Goal: Task Accomplishment & Management: Use online tool/utility

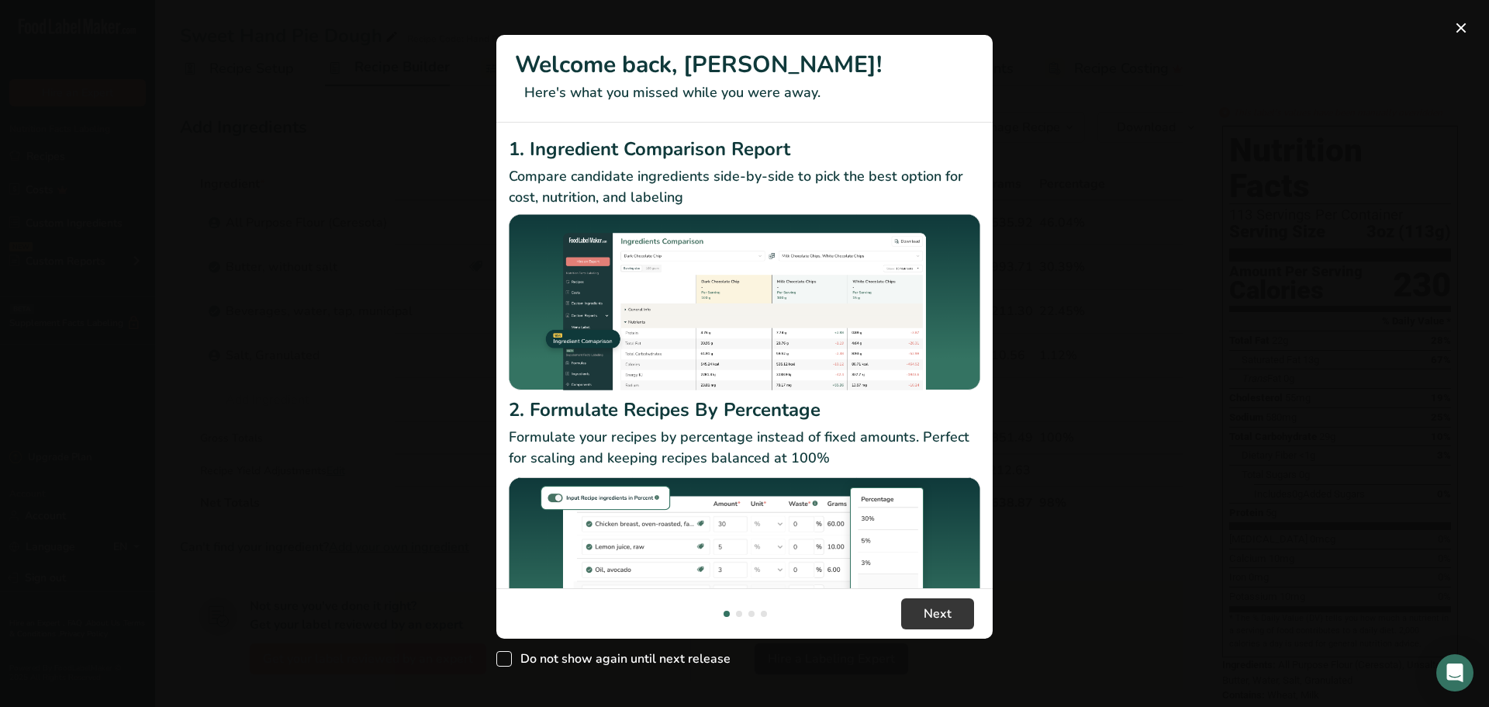
click at [507, 662] on span "New Features" at bounding box center [504, 659] width 16 height 16
click at [507, 662] on input "Do not show again until next release" at bounding box center [501, 659] width 10 height 10
checkbox input "true"
click at [929, 610] on span "Next" at bounding box center [938, 613] width 28 height 19
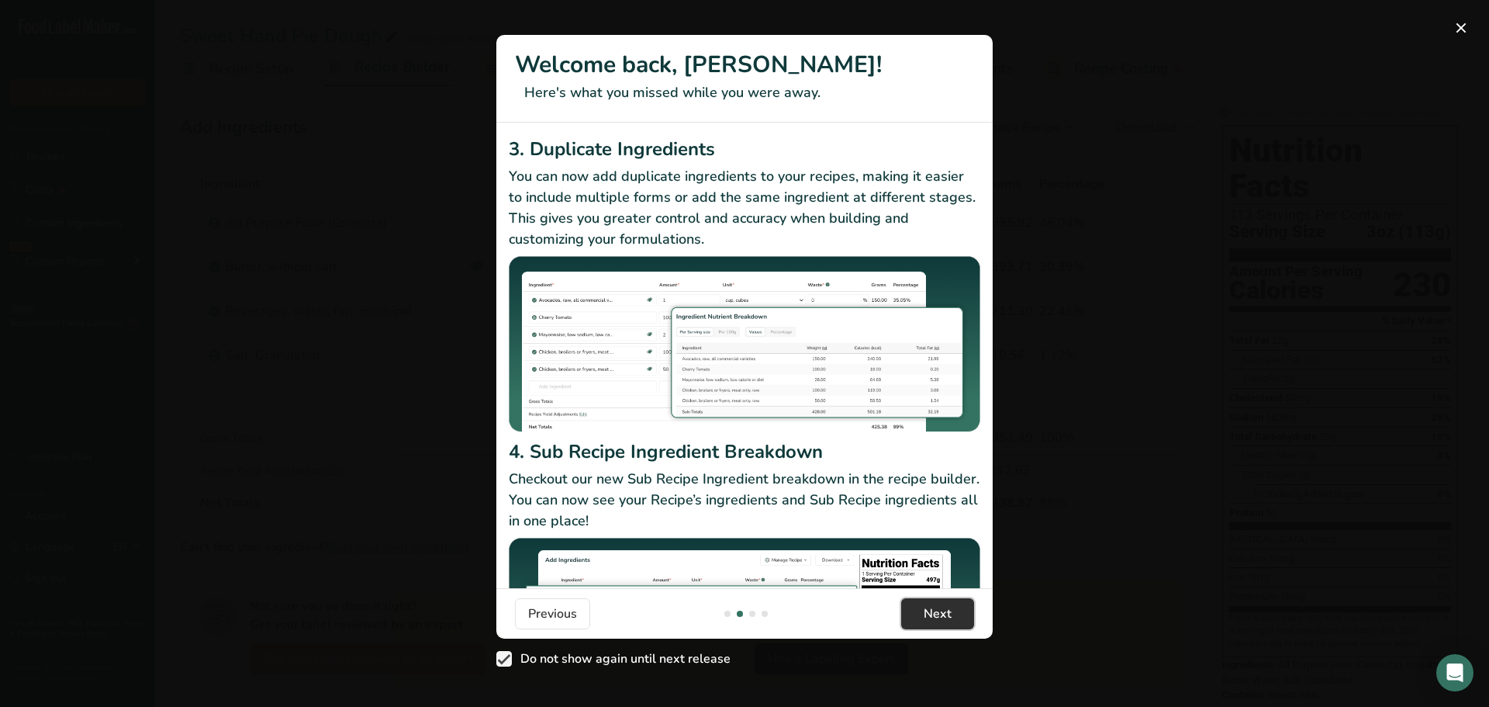
click at [929, 610] on span "Next" at bounding box center [938, 613] width 28 height 19
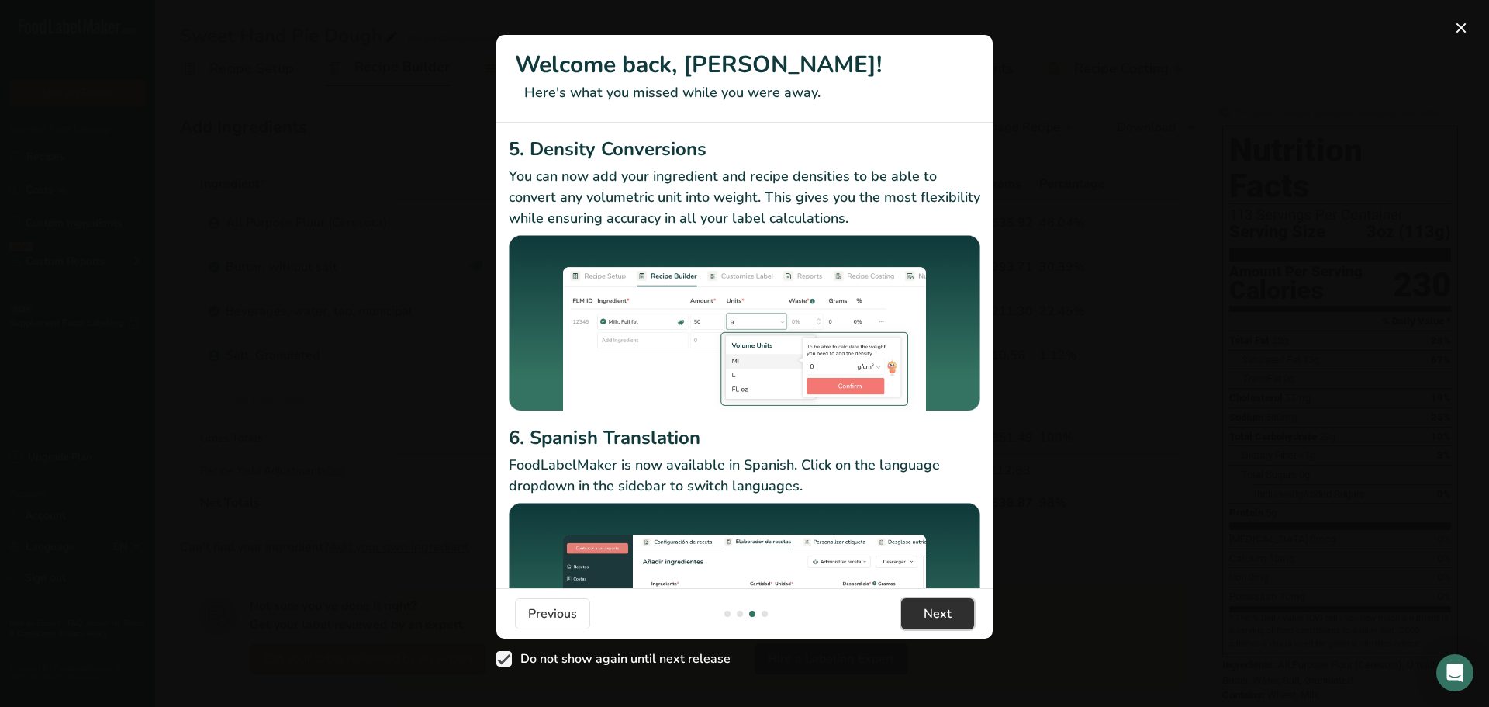
click at [929, 610] on span "Next" at bounding box center [938, 613] width 28 height 19
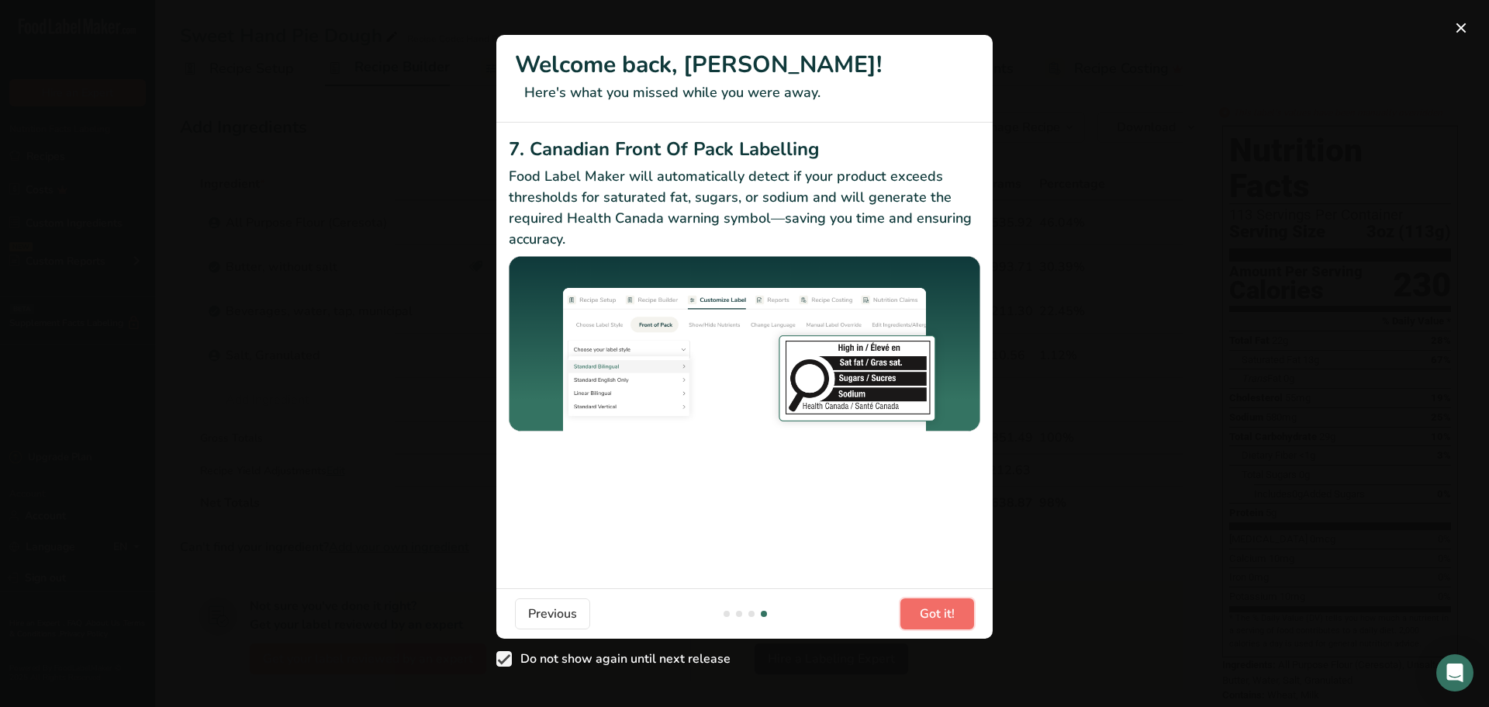
click at [929, 610] on span "Got it!" at bounding box center [937, 613] width 35 height 19
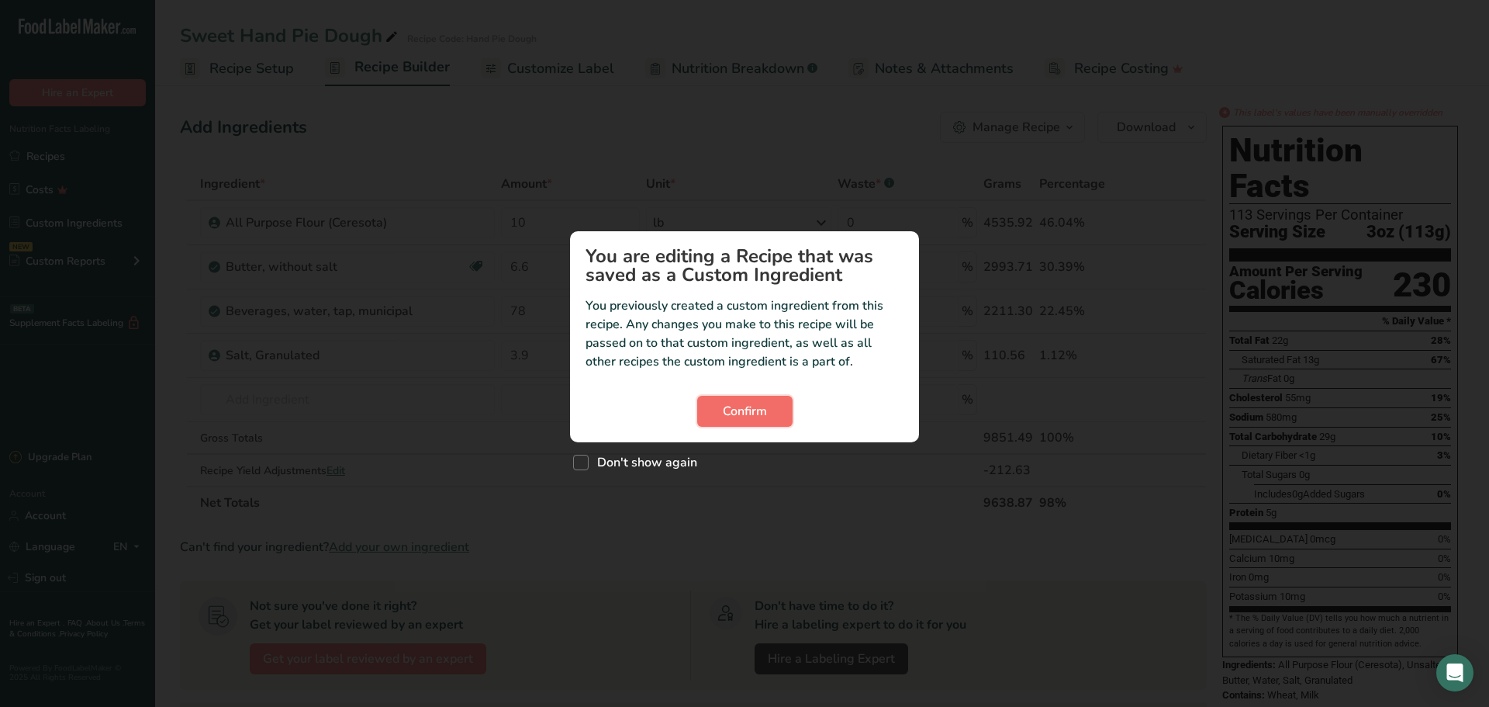
click at [753, 420] on span "Confirm" at bounding box center [745, 411] width 44 height 19
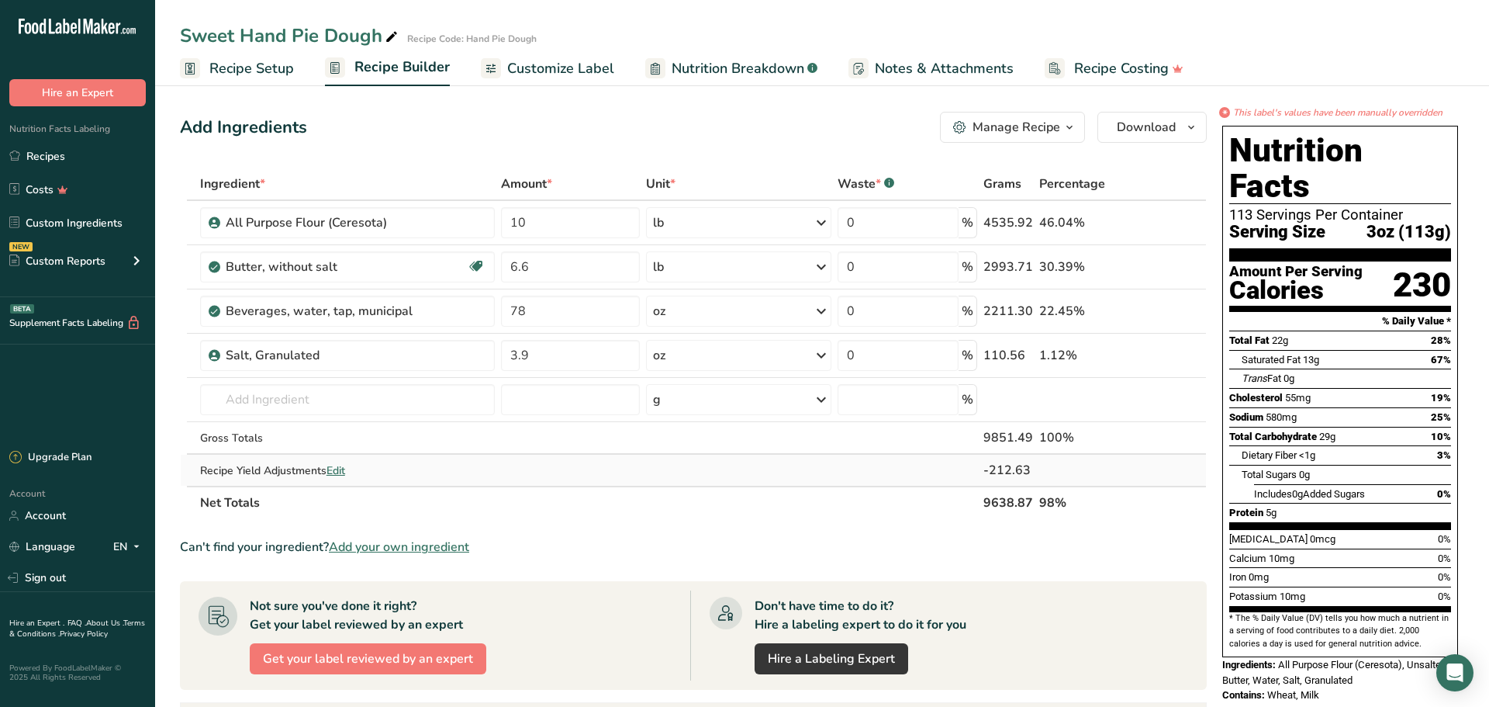
click at [340, 470] on span "Edit" at bounding box center [336, 470] width 19 height 15
select select "5"
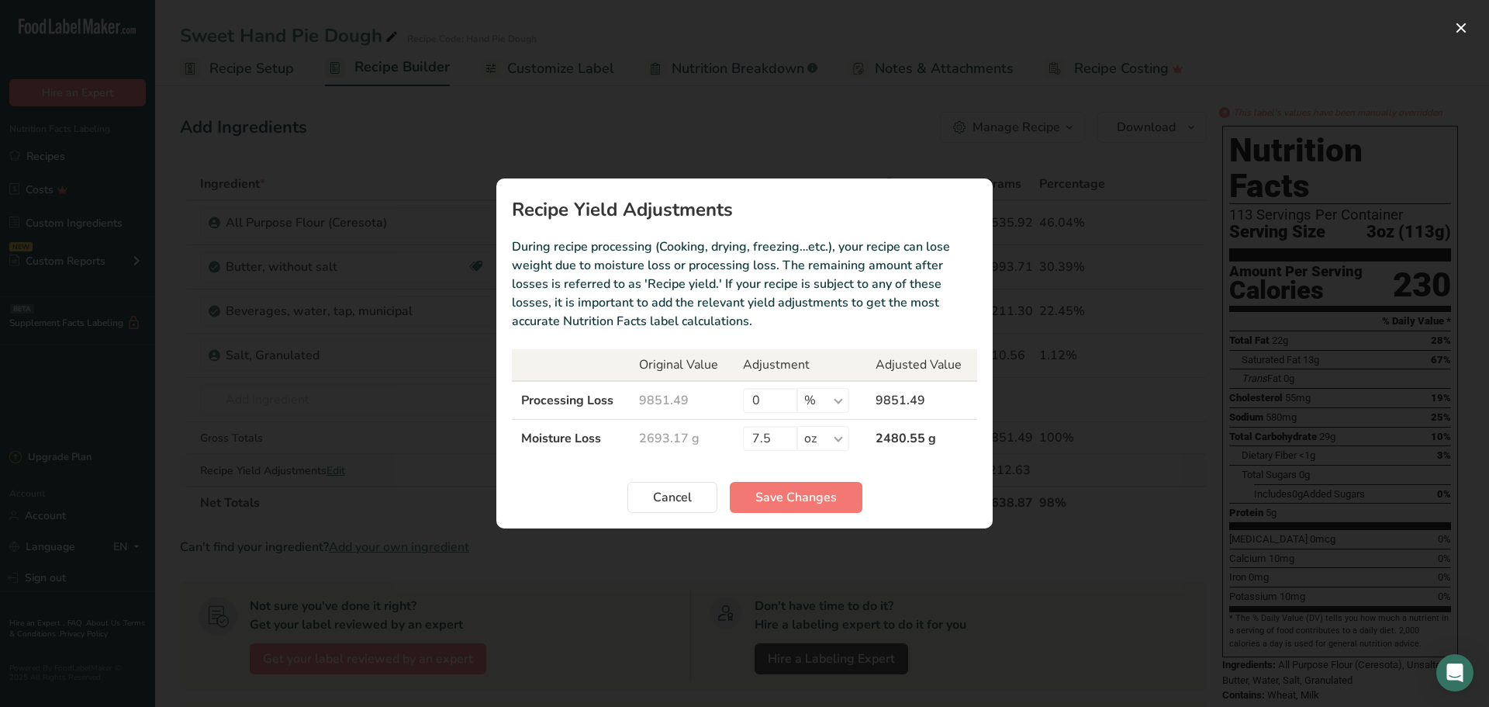
click at [340, 470] on div "Recipe yield modal" at bounding box center [744, 353] width 1489 height 707
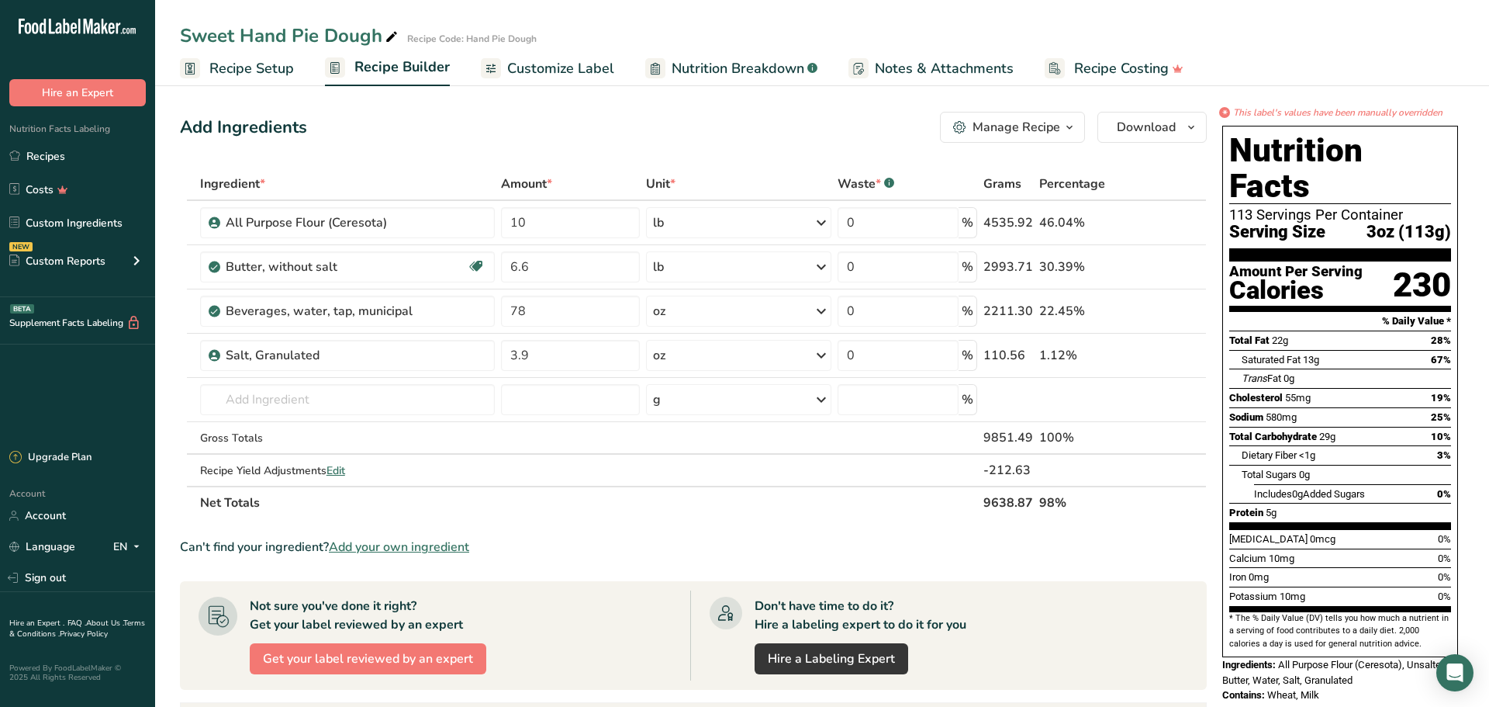
click at [272, 63] on span "Recipe Setup" at bounding box center [251, 68] width 85 height 21
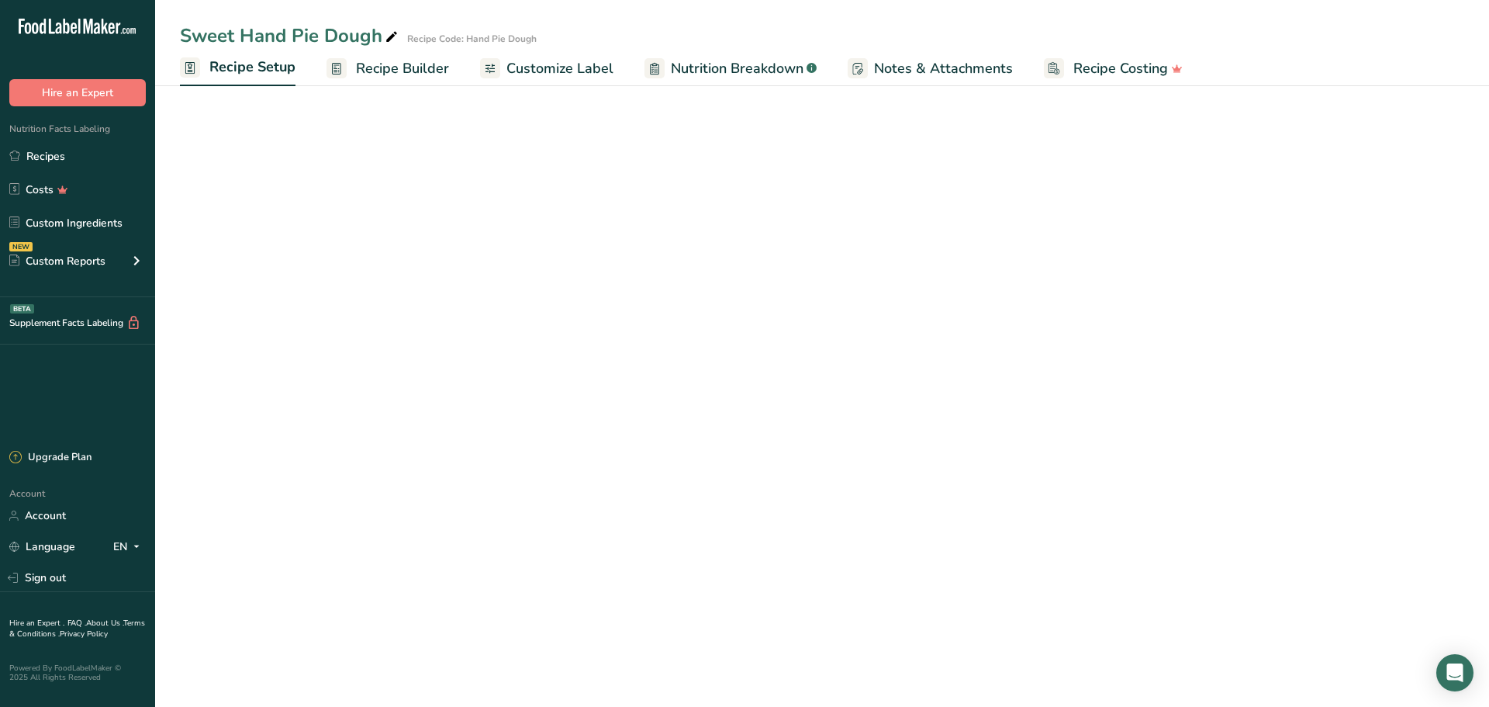
select select "5"
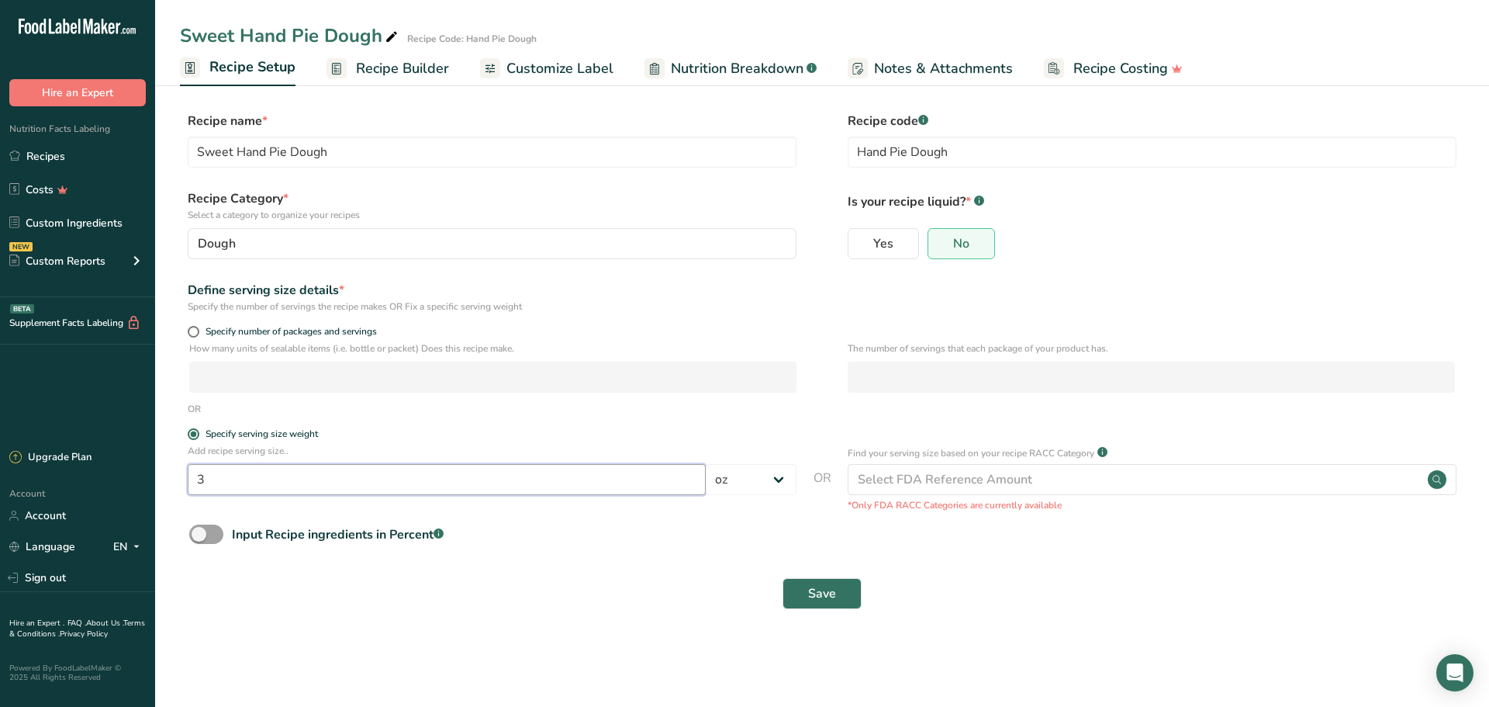
click at [219, 489] on input "3" at bounding box center [447, 479] width 518 height 31
type input "2.5"
click at [783, 578] on button "Save" at bounding box center [822, 593] width 79 height 31
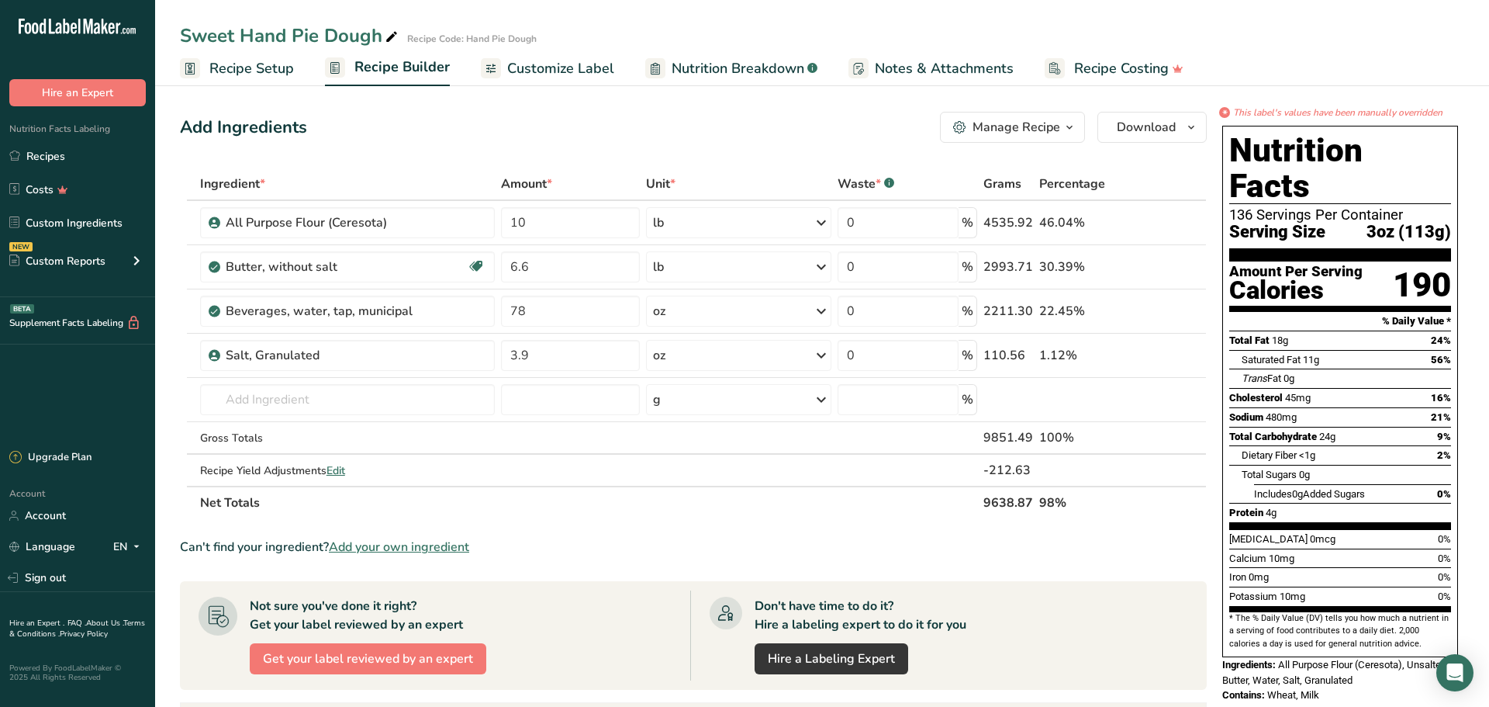
click at [574, 74] on span "Customize Label" at bounding box center [560, 68] width 107 height 21
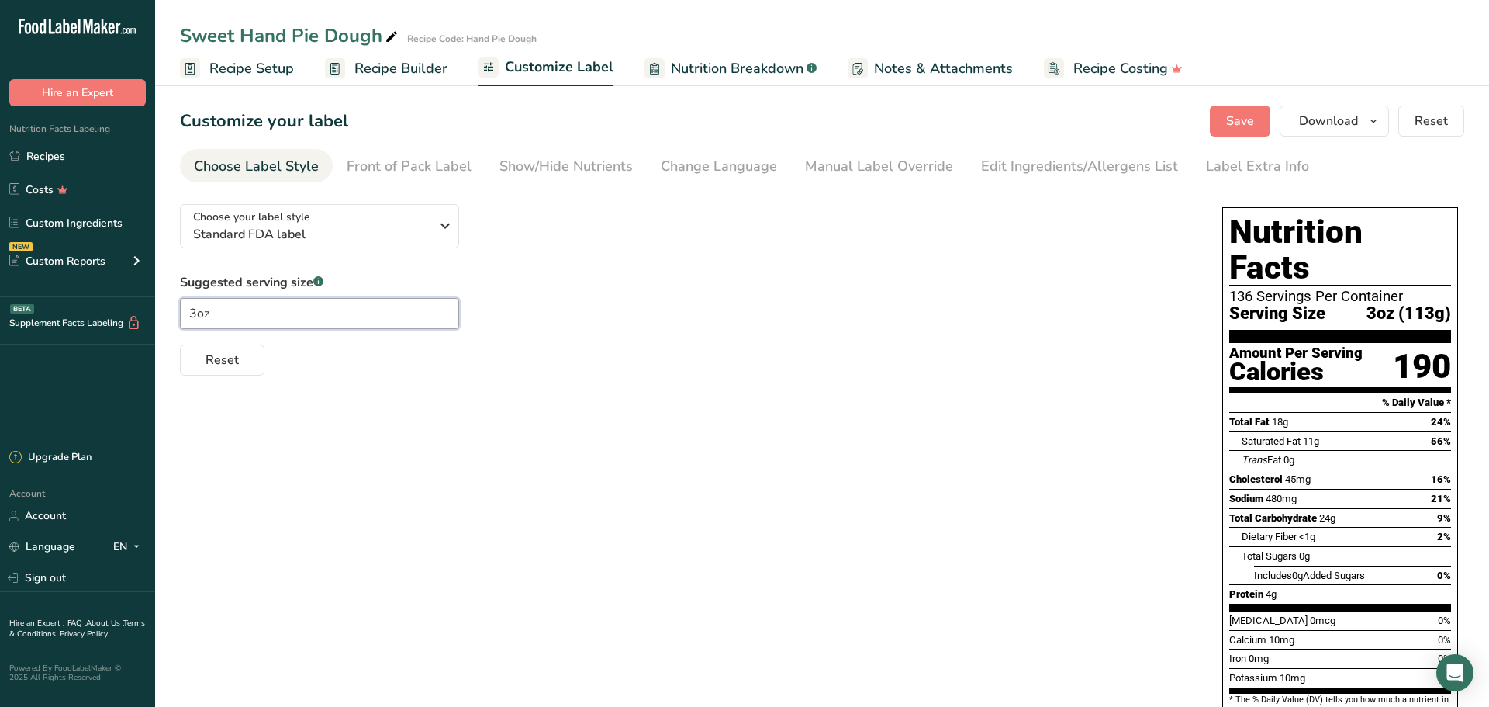
click at [198, 313] on input "3oz" at bounding box center [319, 313] width 279 height 31
type input "2.5oz"
click at [234, 363] on span "Reset" at bounding box center [222, 360] width 33 height 19
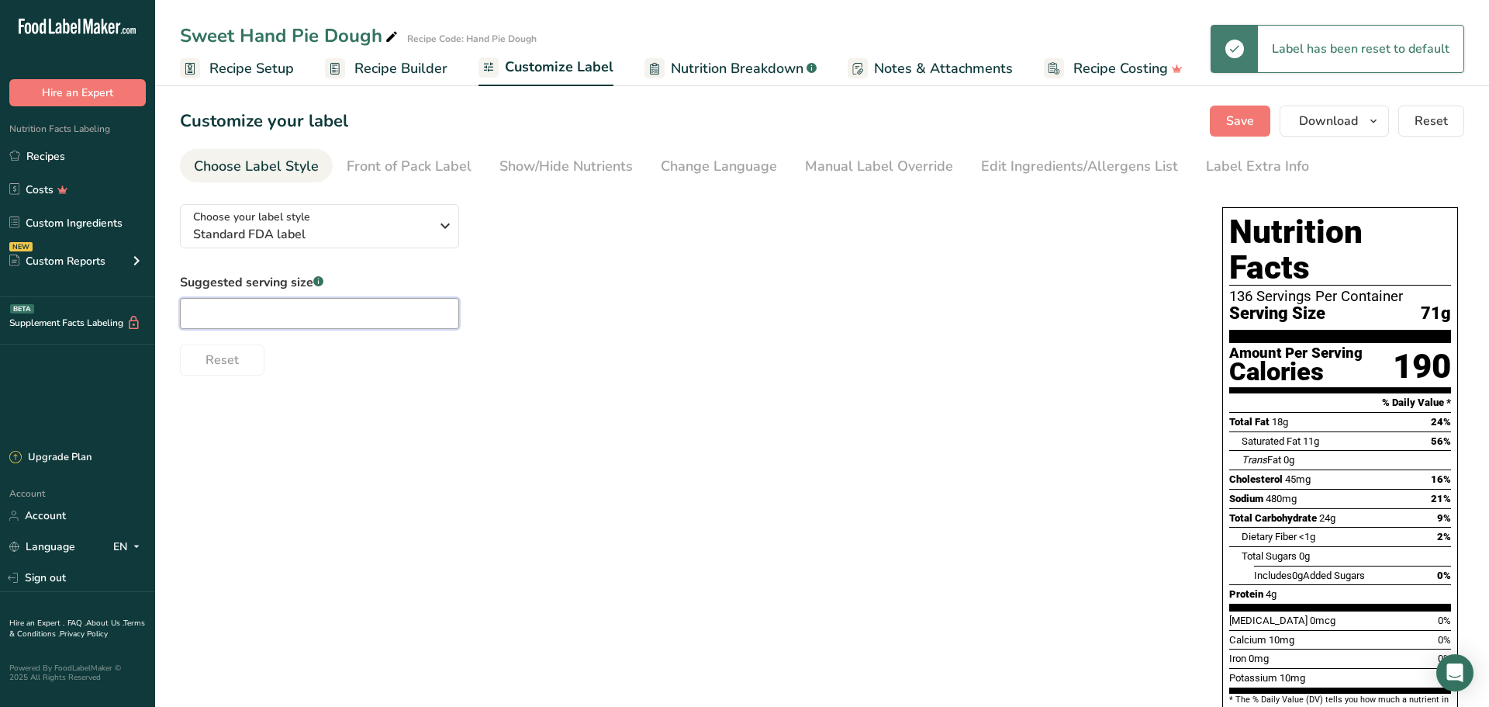
click at [231, 320] on input "text" at bounding box center [319, 313] width 279 height 31
click at [284, 319] on input "2.5" at bounding box center [319, 313] width 279 height 31
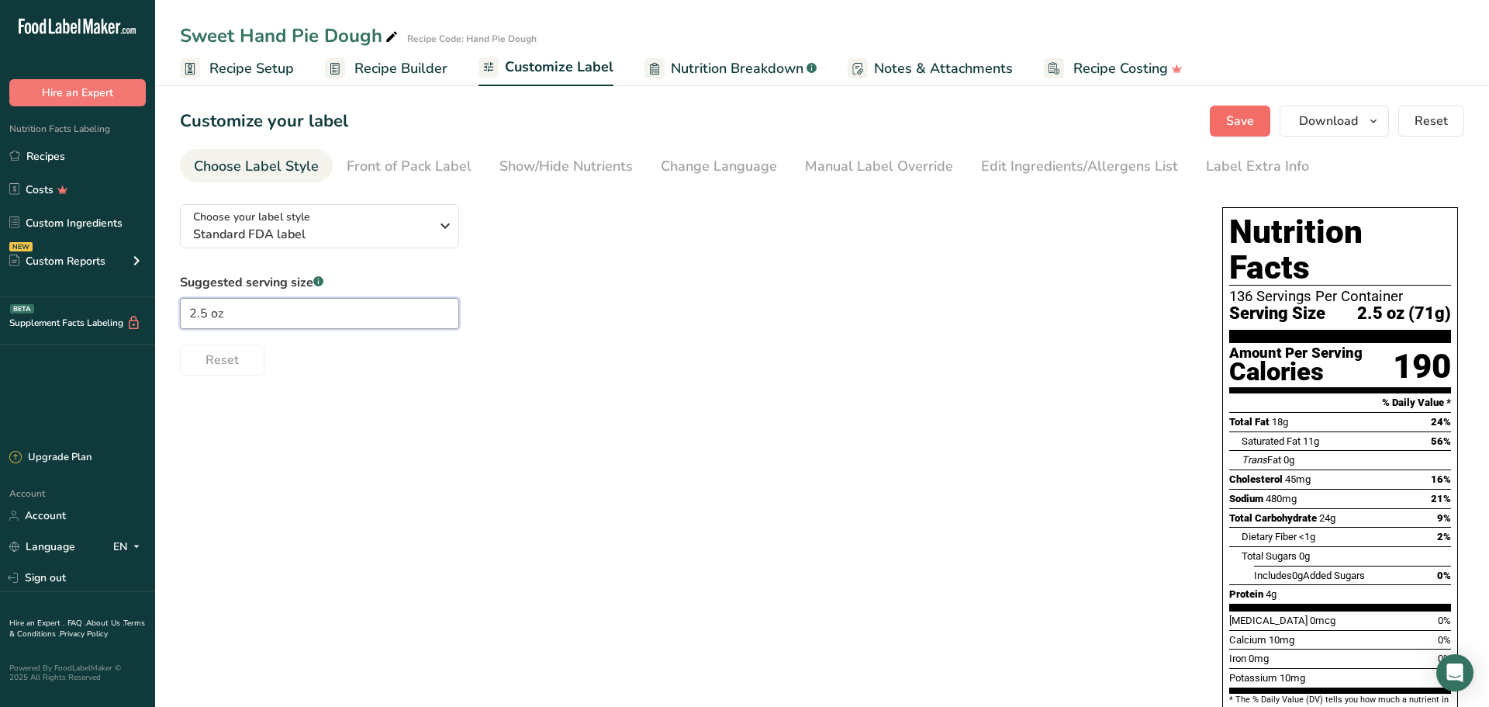
type input "2.5 oz"
click at [1234, 120] on span "Save" at bounding box center [1240, 121] width 28 height 19
click at [97, 148] on link "Recipes" at bounding box center [77, 155] width 155 height 29
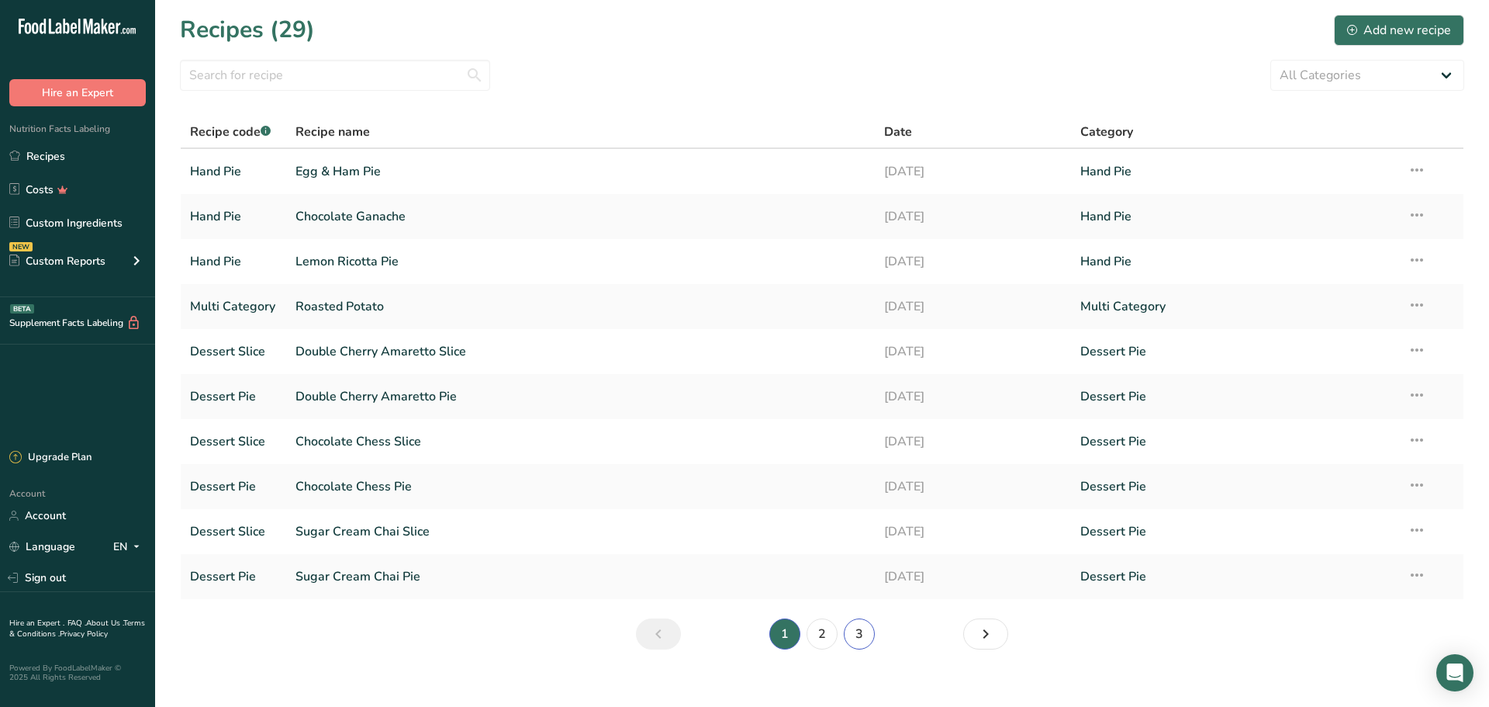
click at [867, 631] on link "3" at bounding box center [859, 633] width 31 height 31
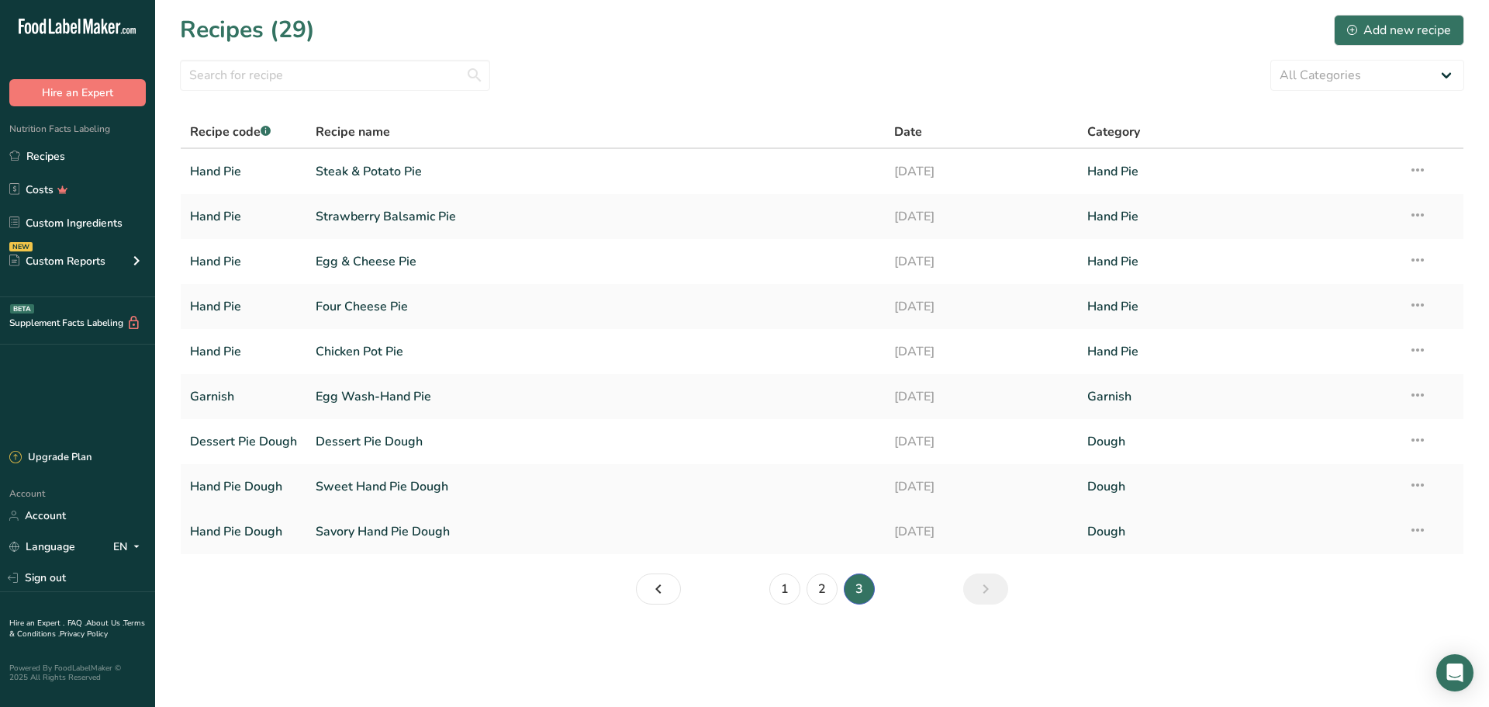
click at [381, 533] on link "Savory Hand Pie Dough" at bounding box center [596, 531] width 560 height 33
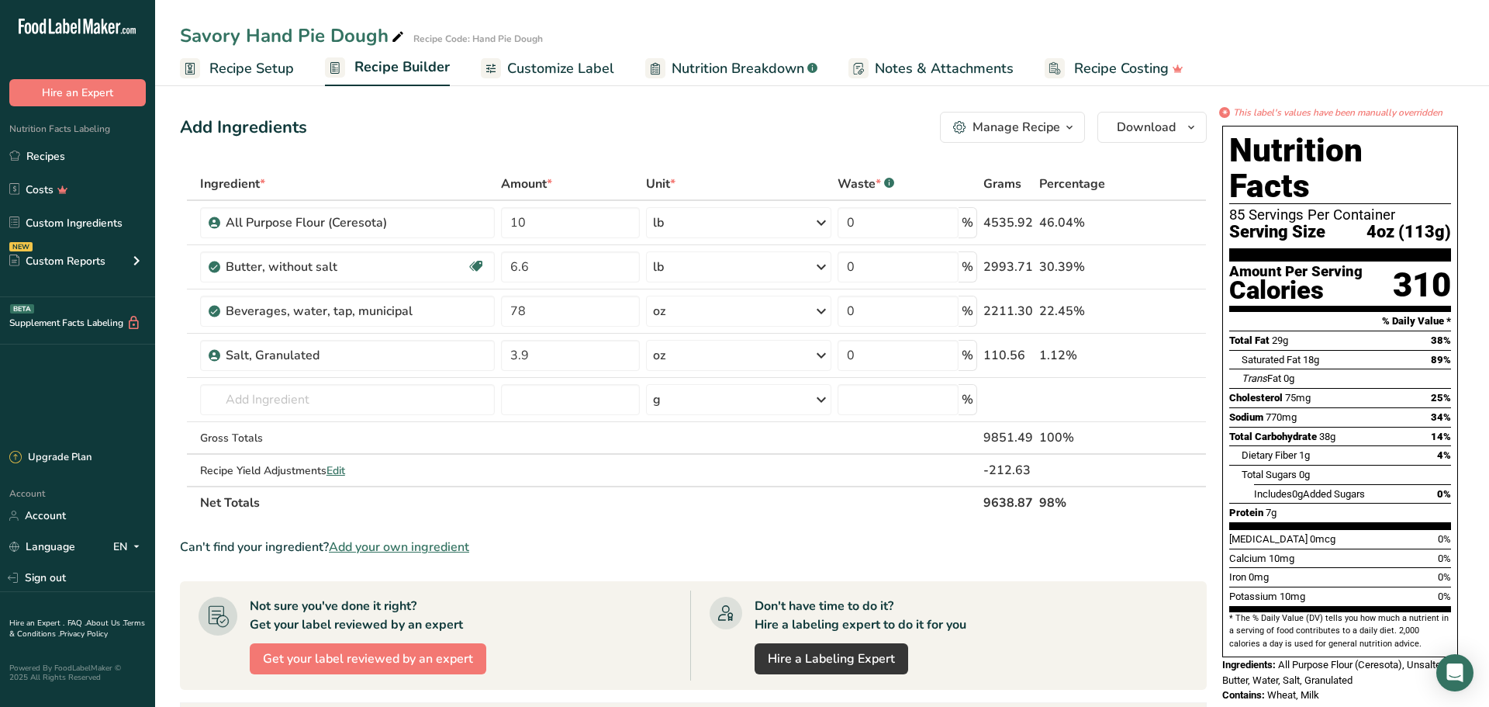
click at [277, 68] on span "Recipe Setup" at bounding box center [251, 68] width 85 height 21
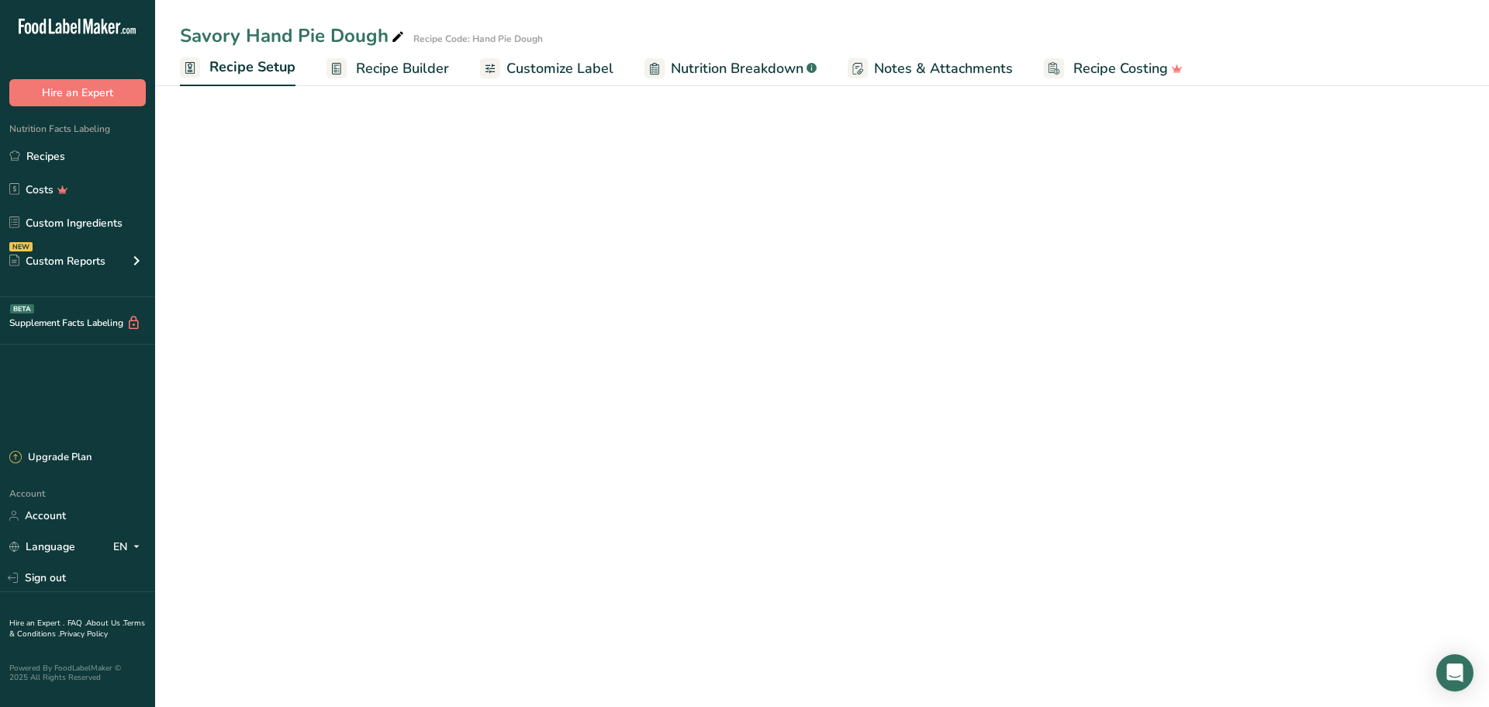
select select "5"
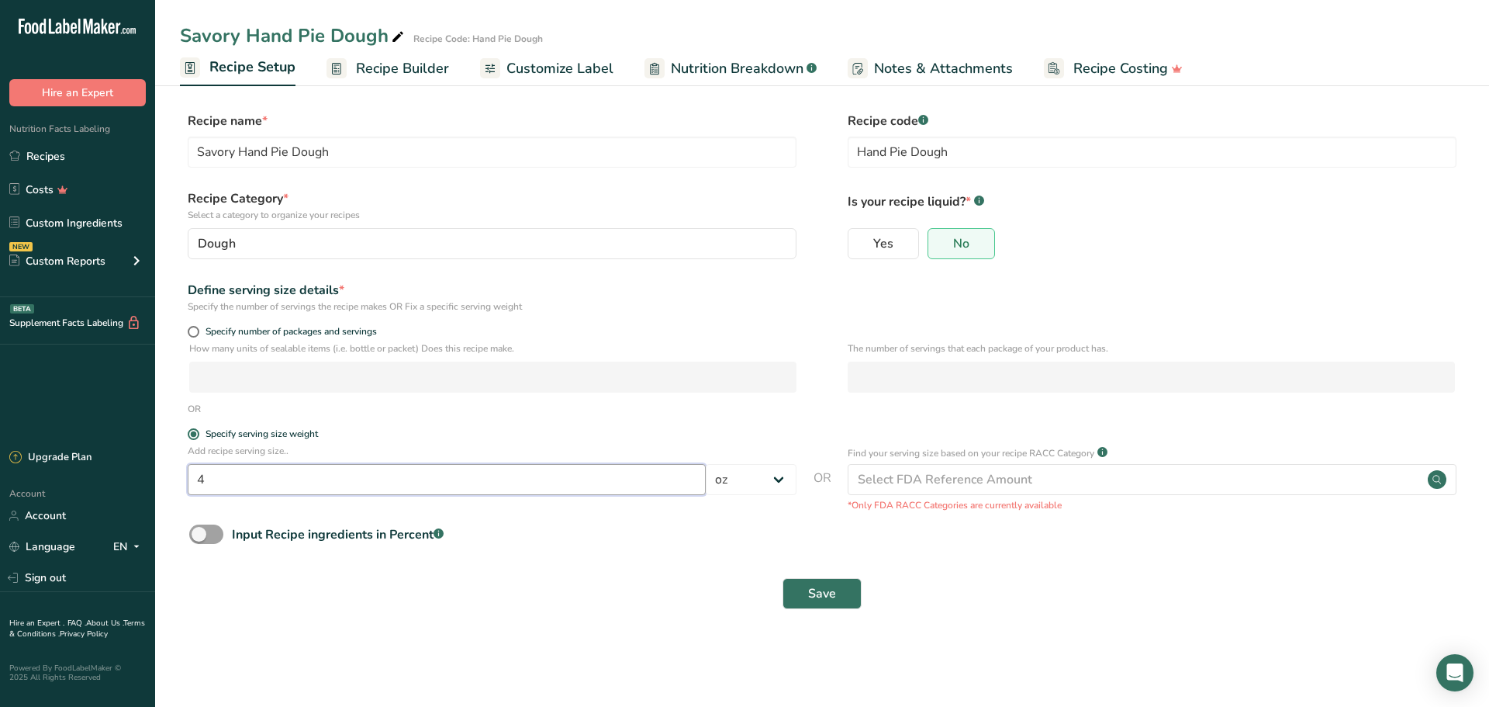
click at [233, 485] on input "4" at bounding box center [447, 479] width 518 height 31
type input "2.5"
click at [829, 586] on span "Save" at bounding box center [822, 593] width 28 height 19
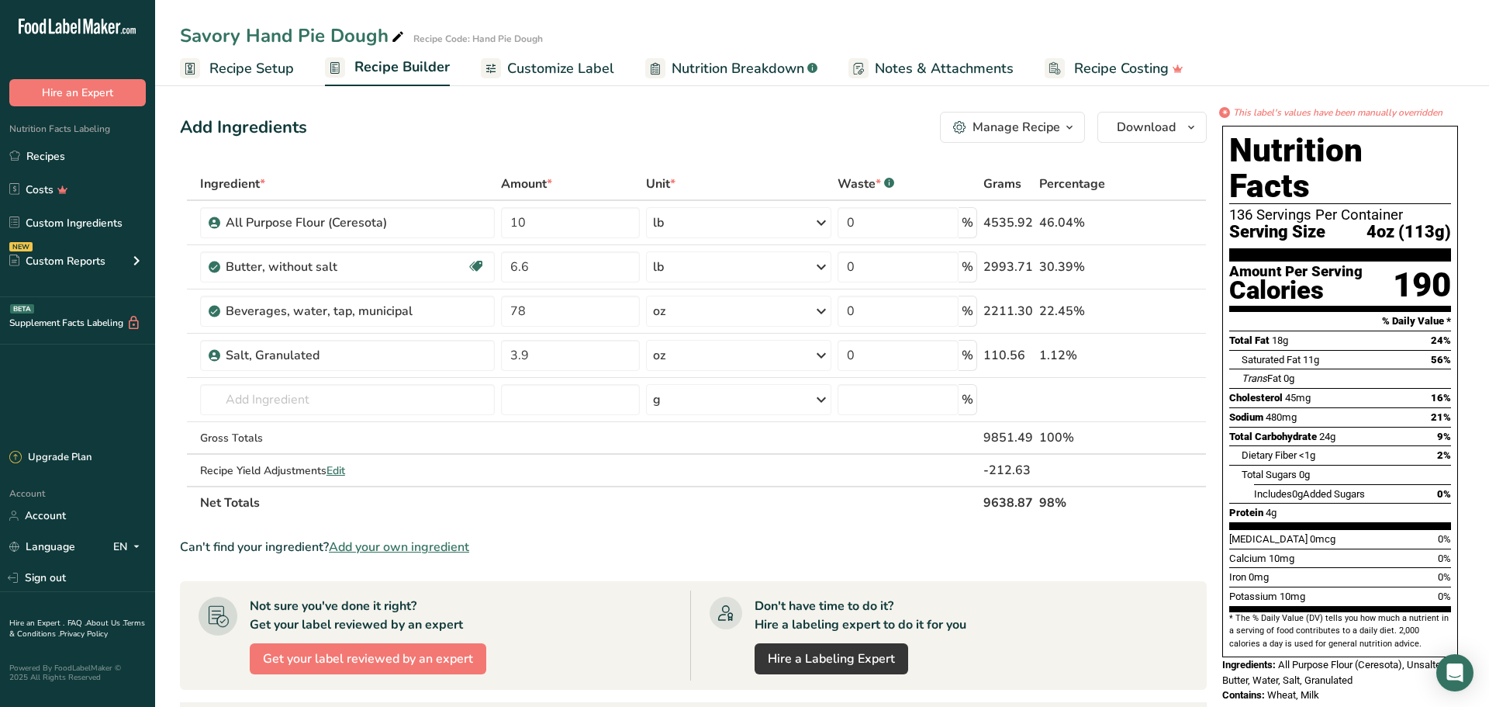
click at [557, 69] on span "Customize Label" at bounding box center [560, 68] width 107 height 21
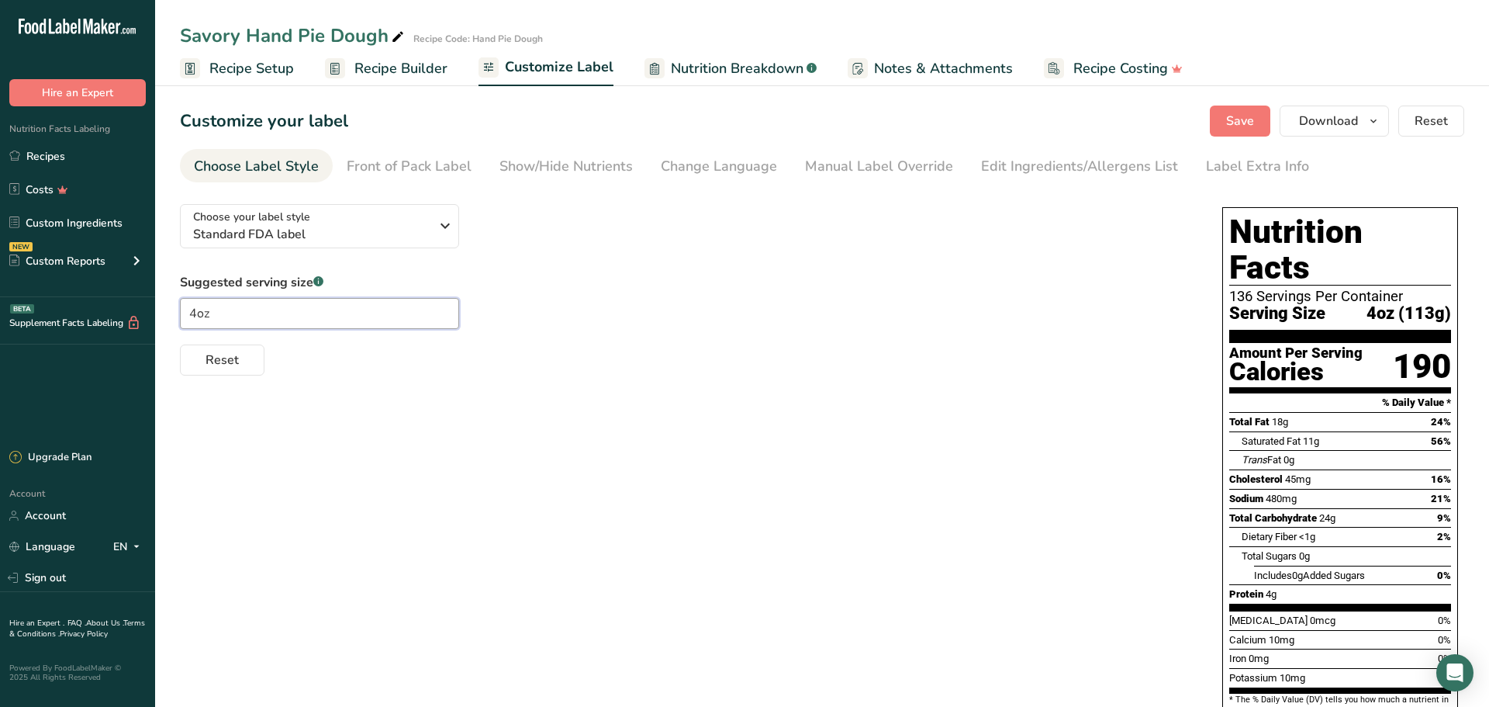
click at [198, 311] on input "4oz" at bounding box center [319, 313] width 279 height 31
type input "2.5oz"
click at [1236, 116] on span "Save" at bounding box center [1240, 121] width 28 height 19
click at [260, 65] on span "Recipe Setup" at bounding box center [251, 68] width 85 height 21
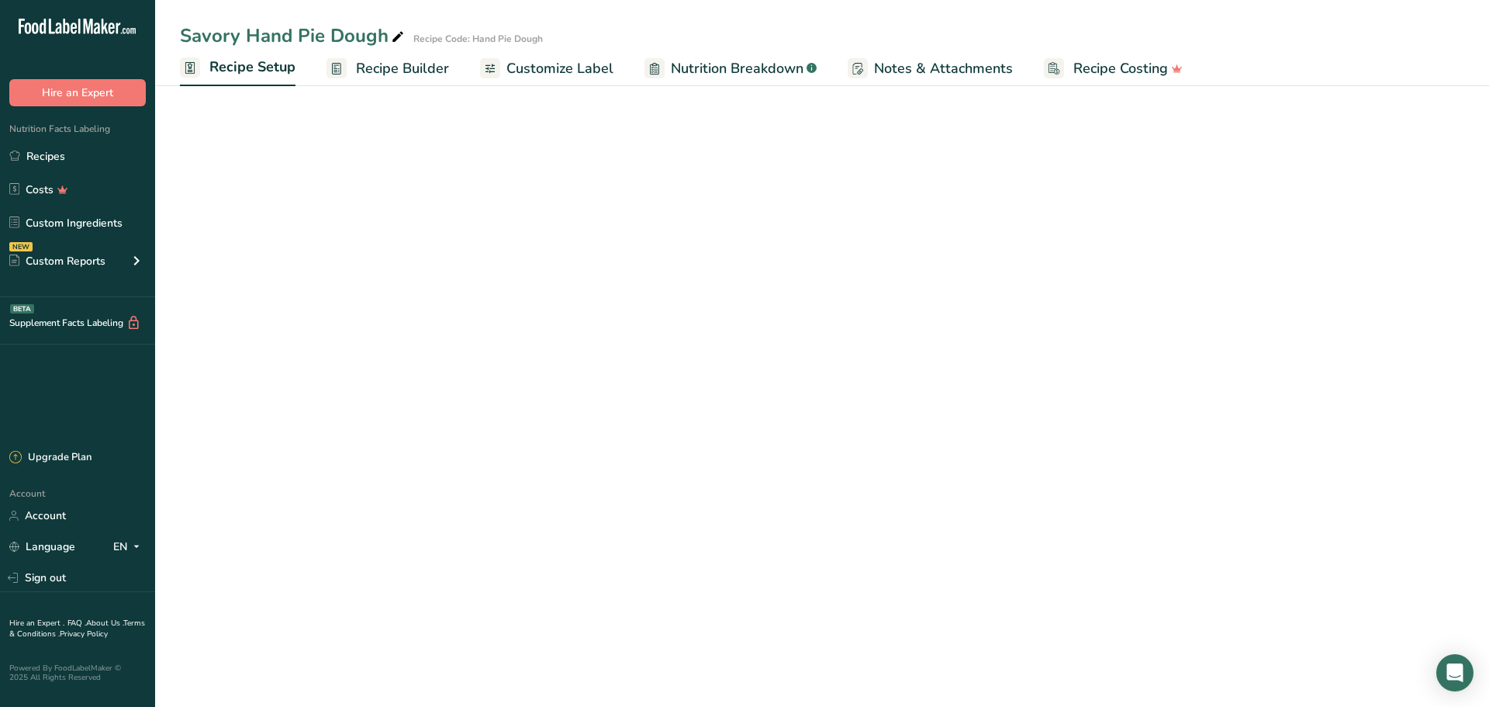
select select "5"
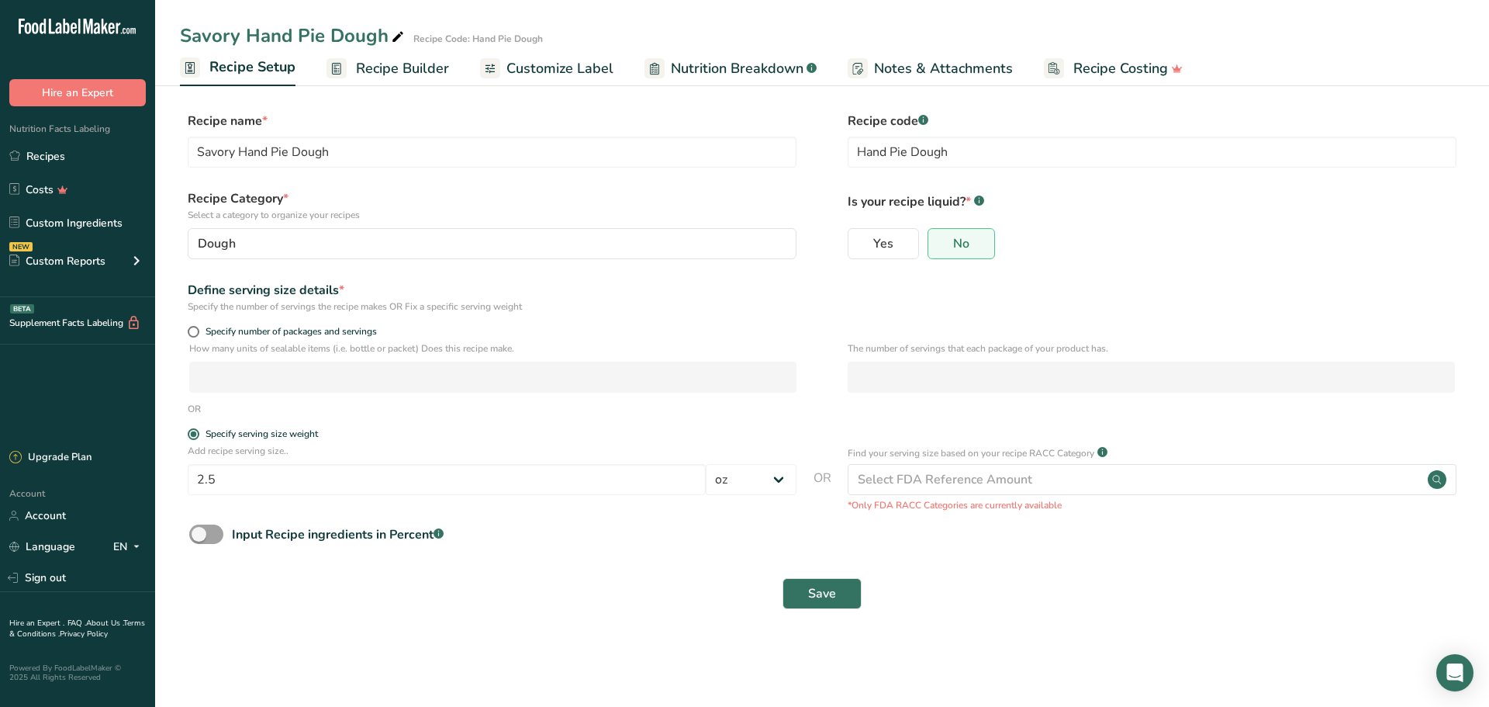
click at [391, 69] on span "Recipe Builder" at bounding box center [402, 68] width 93 height 21
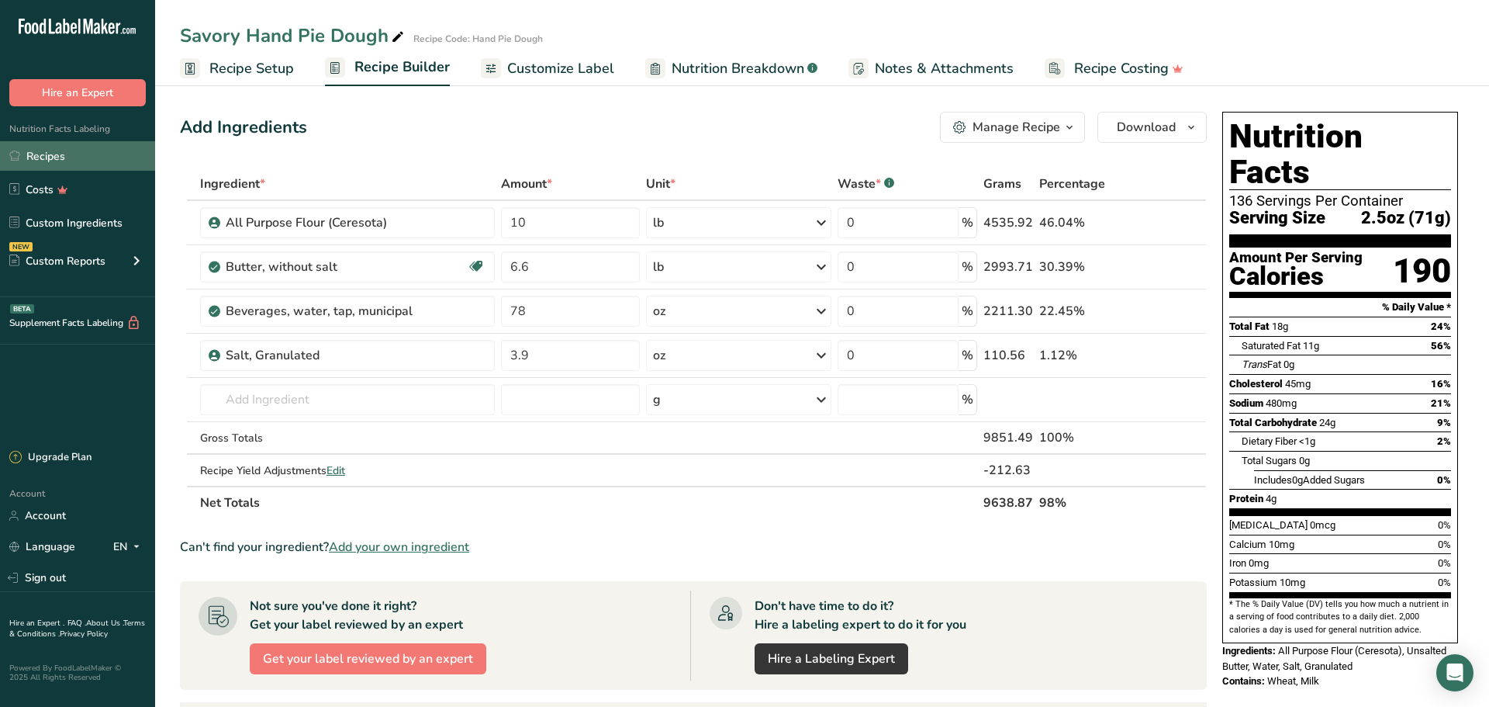
click at [50, 152] on link "Recipes" at bounding box center [77, 155] width 155 height 29
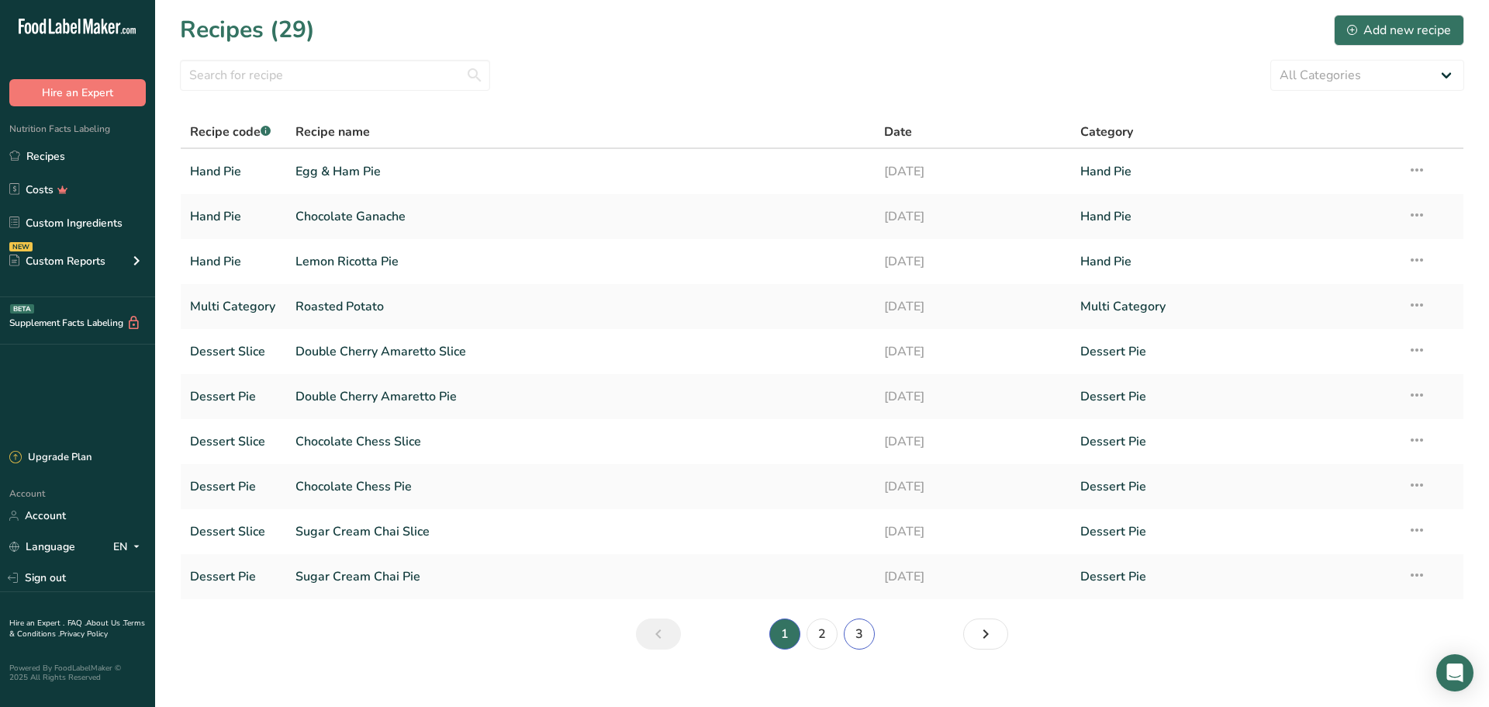
click at [860, 636] on link "3" at bounding box center [859, 633] width 31 height 31
